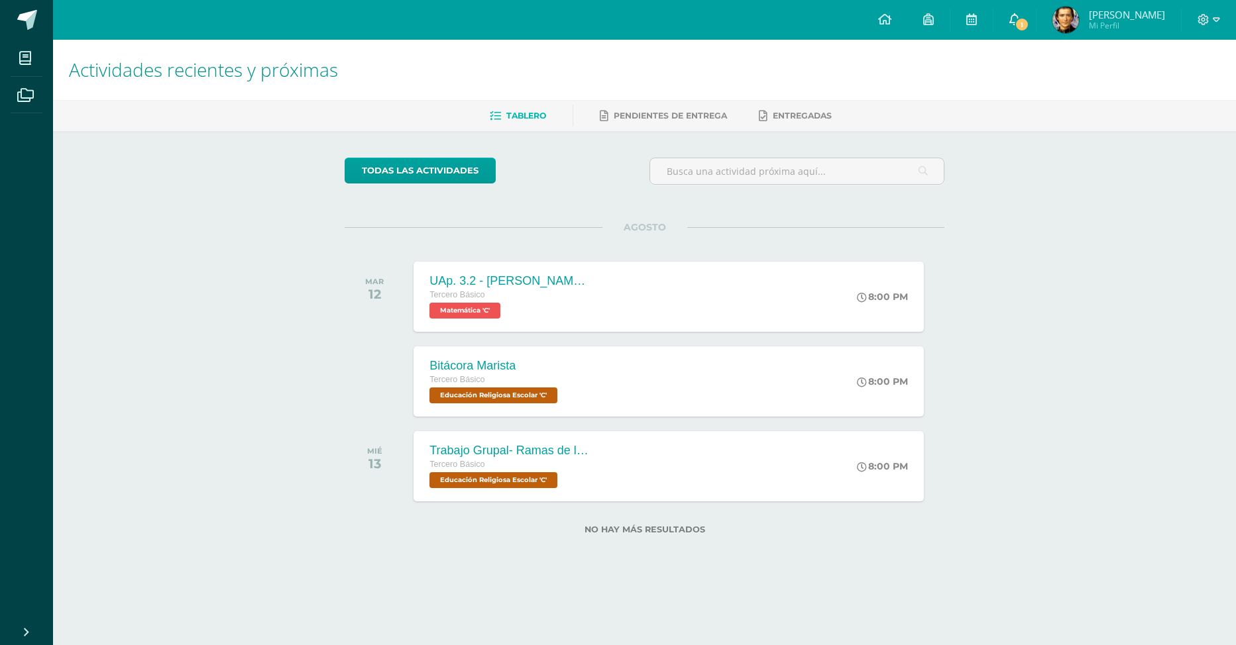
click at [1022, 20] on span "1" at bounding box center [1022, 24] width 15 height 15
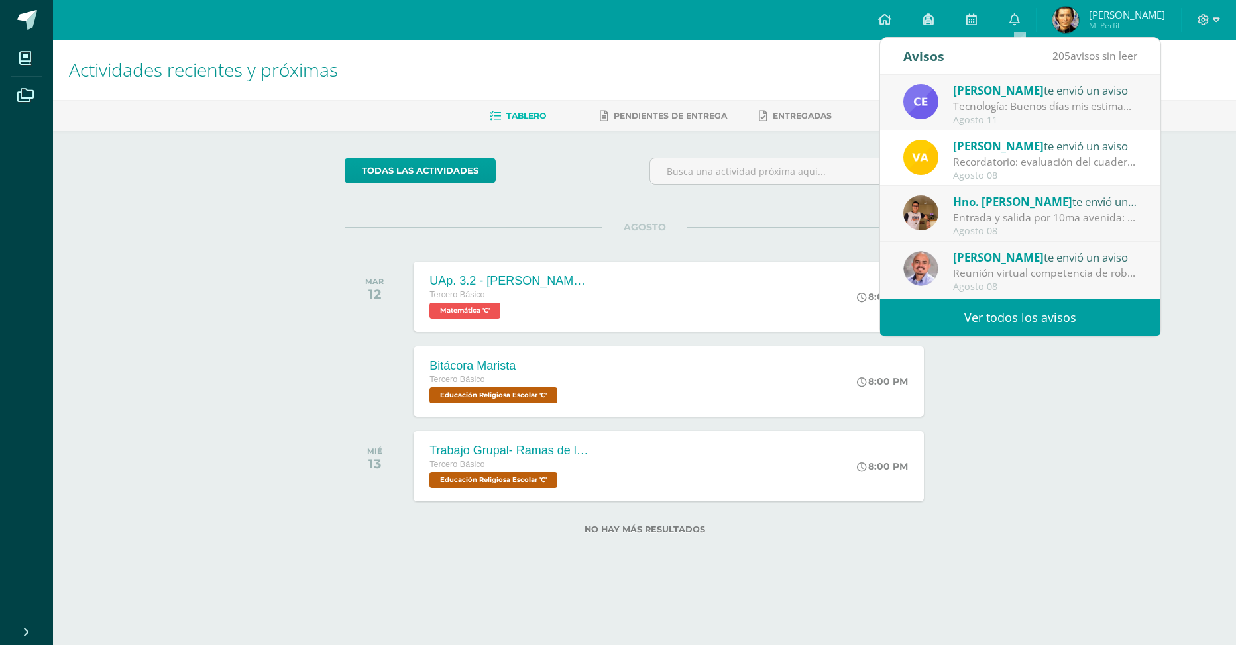
click at [1054, 320] on link "Ver todos los avisos" at bounding box center [1020, 318] width 280 height 36
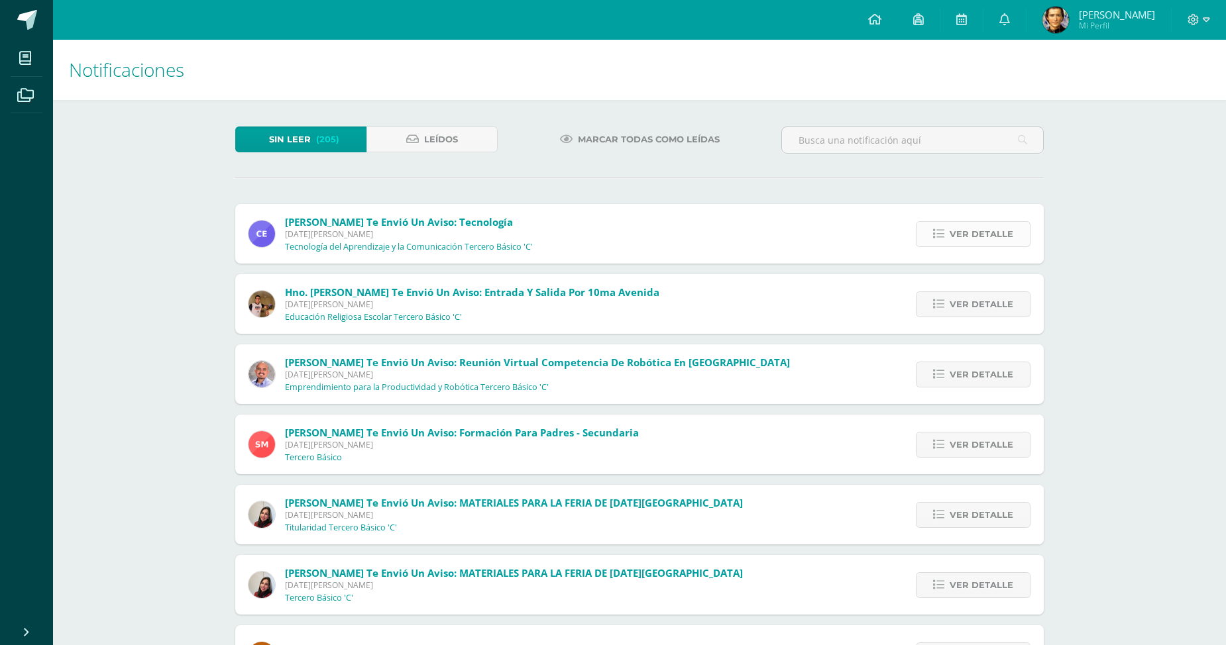
click at [955, 239] on span "Ver detalle" at bounding box center [982, 234] width 64 height 25
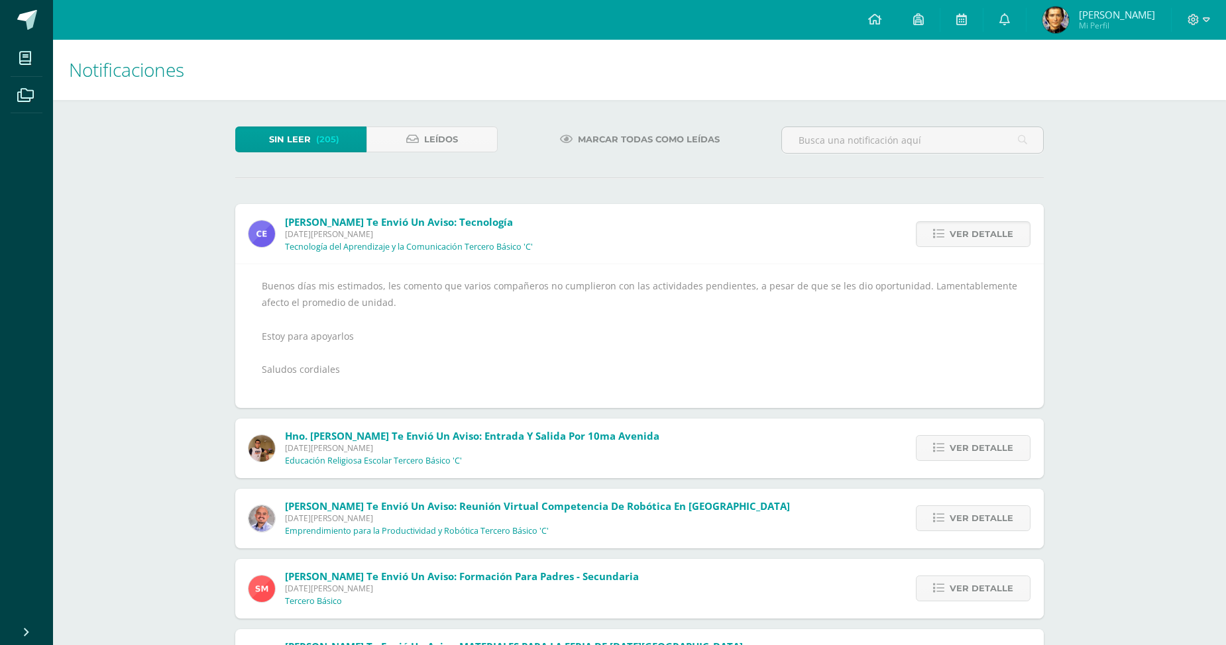
click at [1108, 23] on span "Mi Perfil" at bounding box center [1117, 25] width 76 height 11
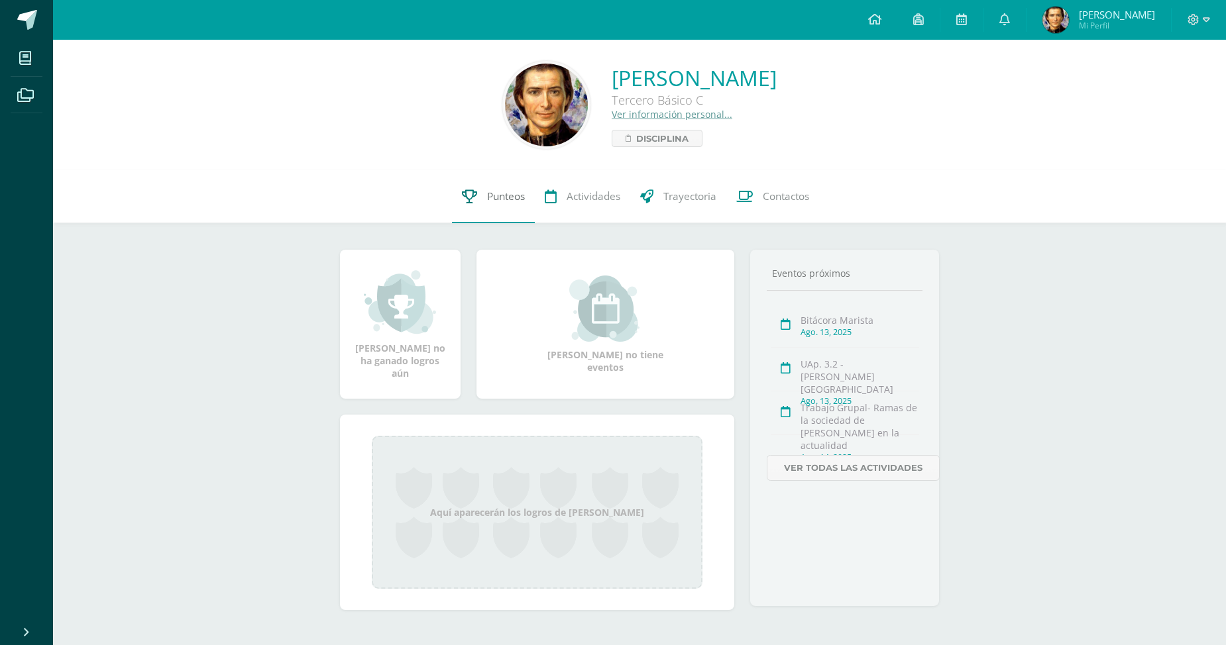
click at [514, 195] on span "Punteos" at bounding box center [506, 197] width 38 height 14
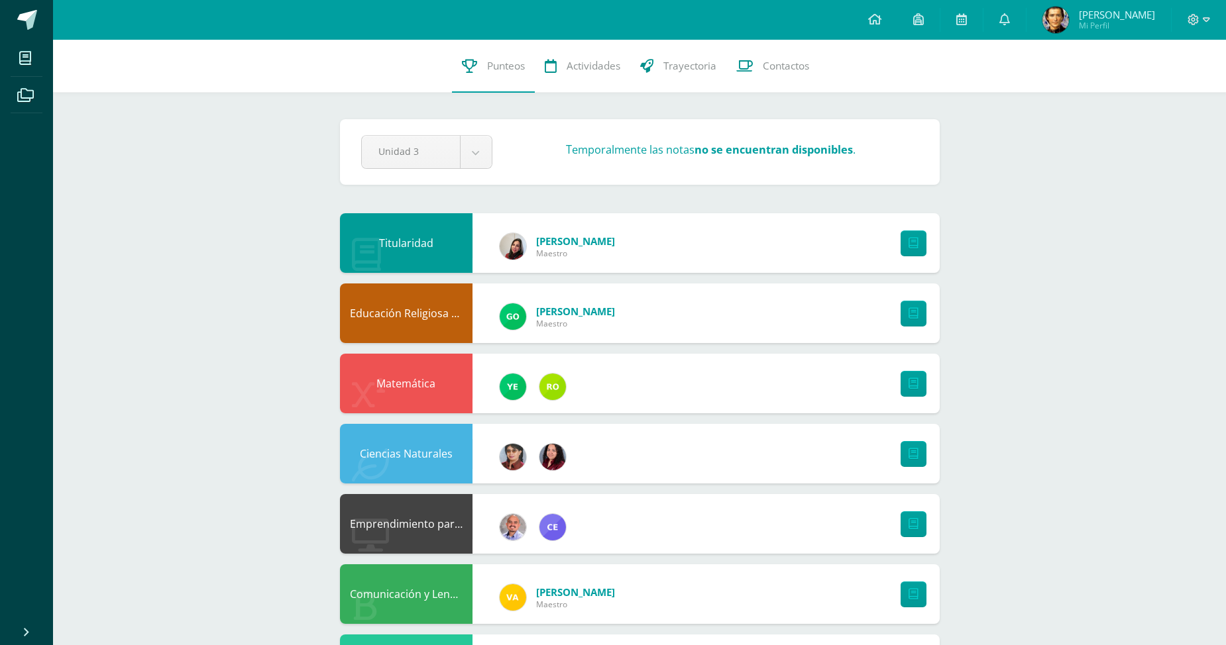
click at [1097, 26] on span "Mi Perfil" at bounding box center [1117, 25] width 76 height 11
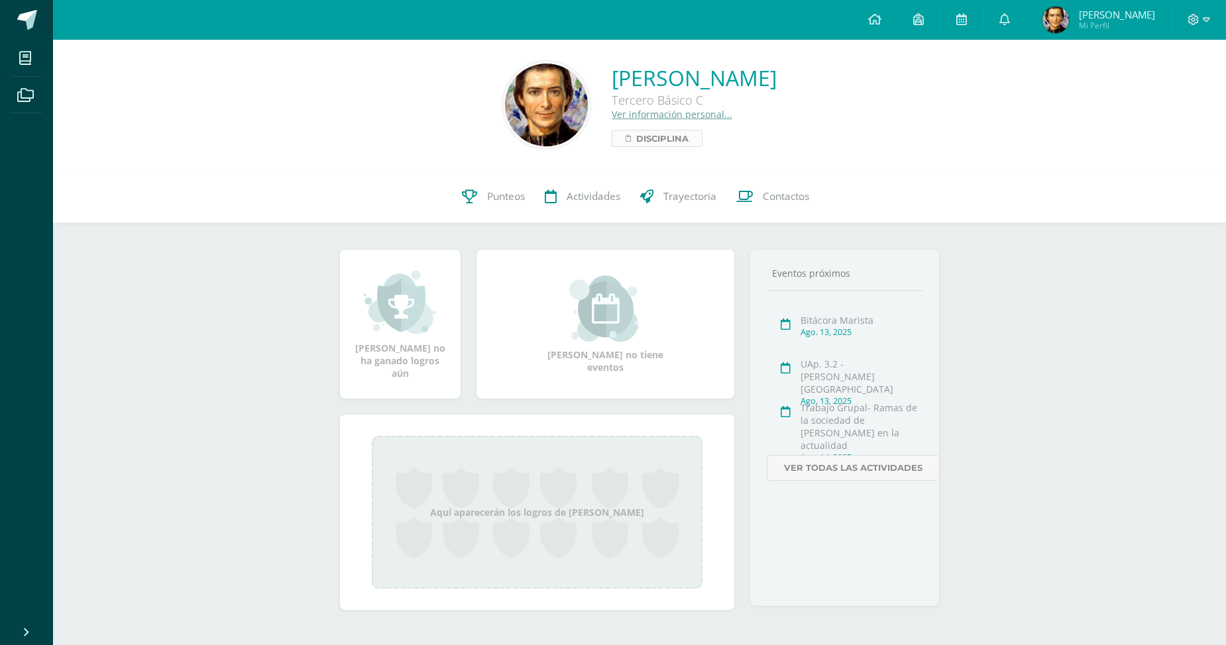
click at [636, 142] on span "Disciplina" at bounding box center [662, 139] width 52 height 16
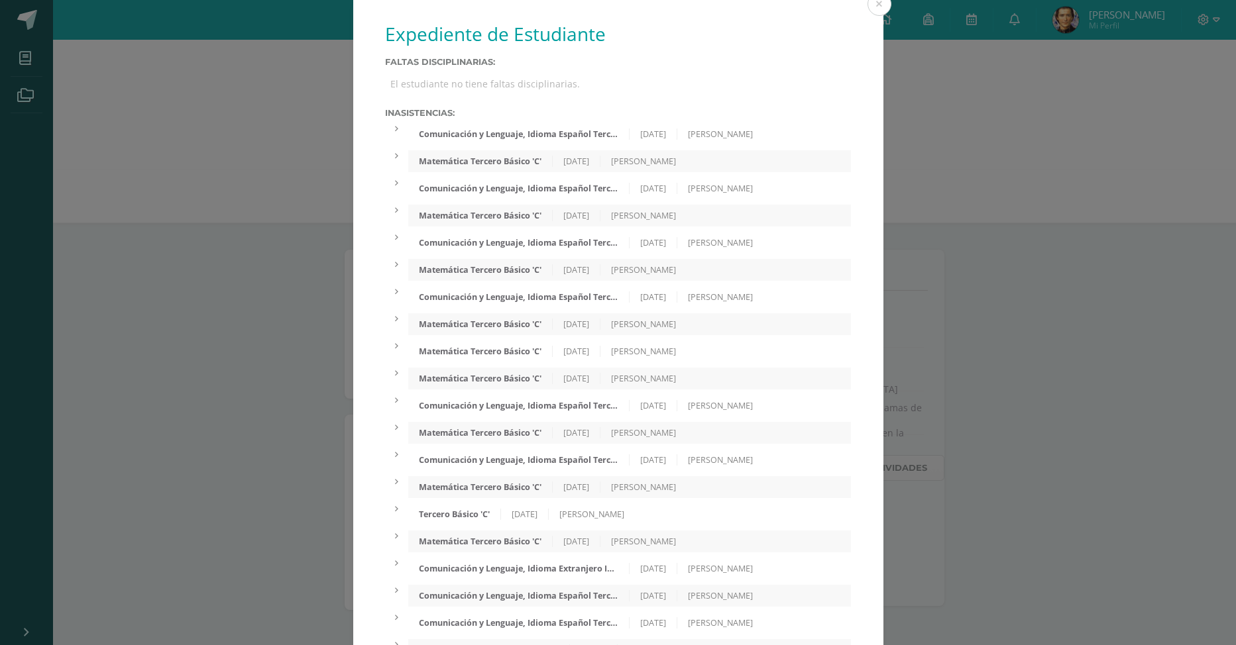
click at [567, 134] on div "Comunicación y Lenguaje, Idioma Español Tercero Básico 'C'" at bounding box center [518, 134] width 221 height 11
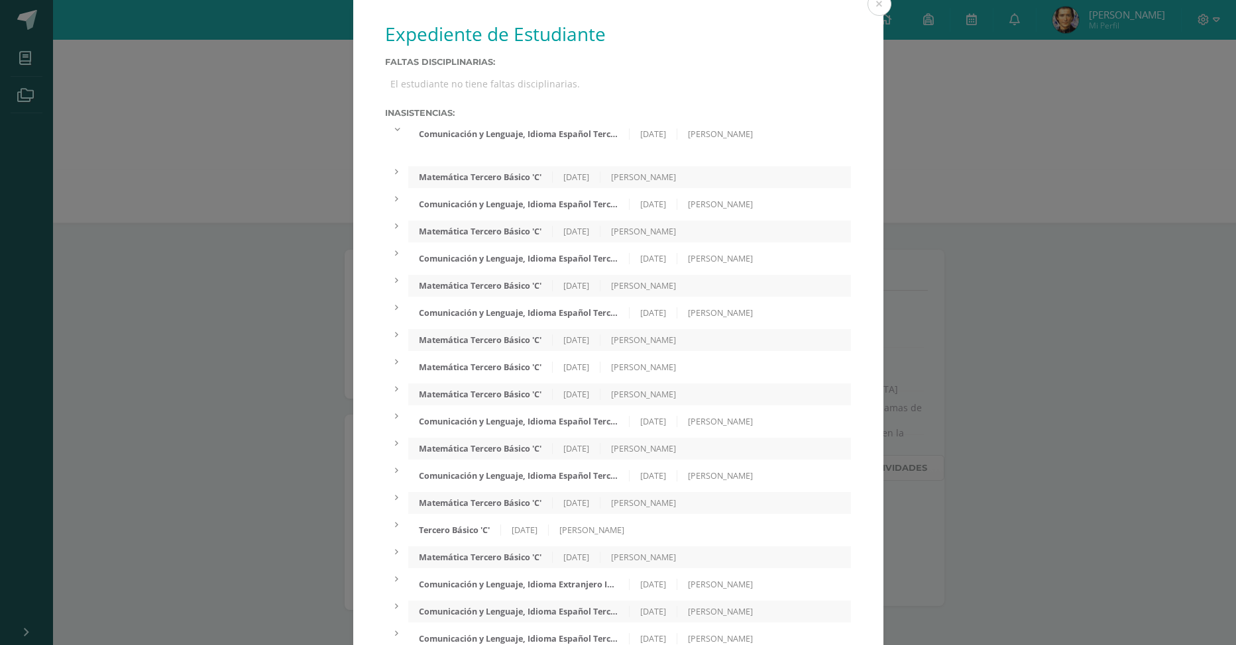
click at [621, 182] on div "[PERSON_NAME]" at bounding box center [643, 177] width 86 height 11
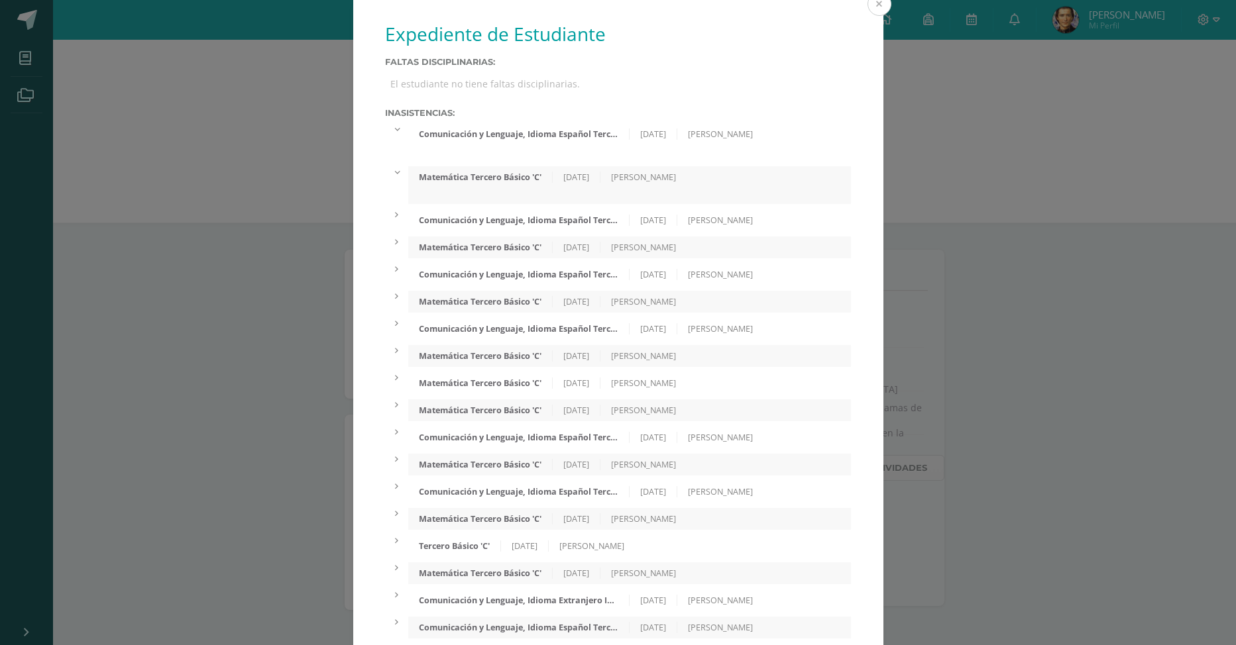
click at [879, 9] on button at bounding box center [879, 4] width 24 height 24
